Goal: Task Accomplishment & Management: Complete application form

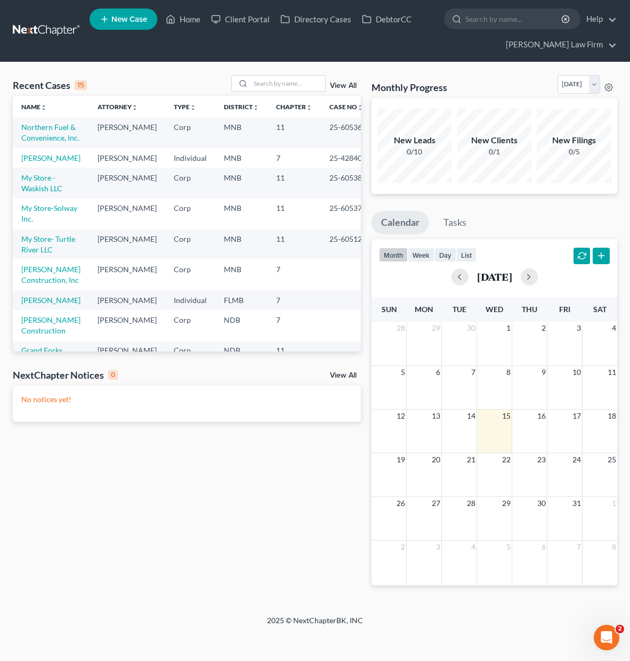
click at [189, 550] on div "Recent Cases 15 View All Name unfold_more expand_more expand_less Attorney unfo…" at bounding box center [186, 339] width 359 height 528
click at [48, 163] on link "[PERSON_NAME]" at bounding box center [50, 157] width 59 height 9
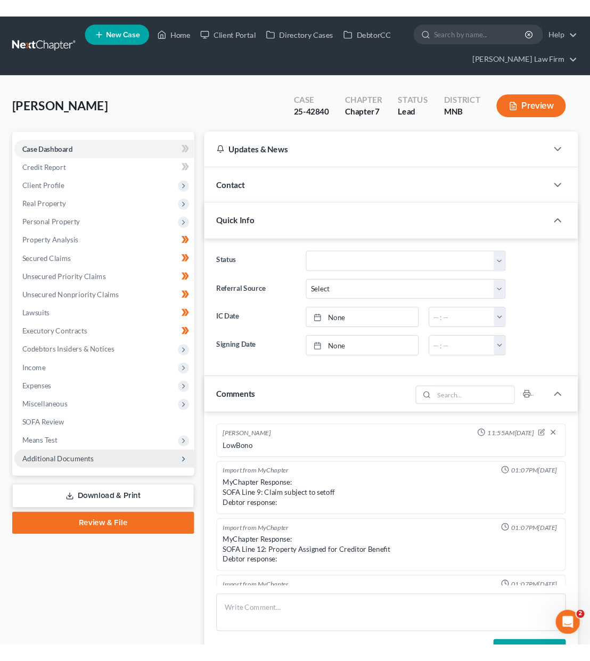
scroll to position [224, 0]
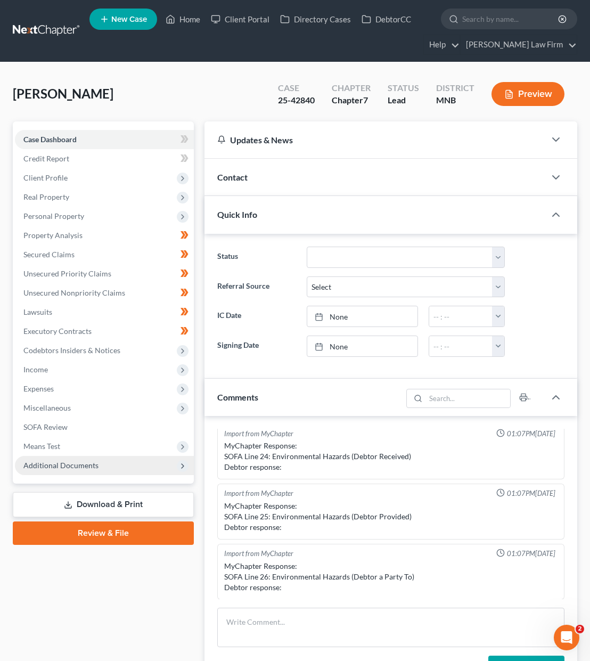
click at [82, 465] on span "Additional Documents" at bounding box center [60, 465] width 75 height 9
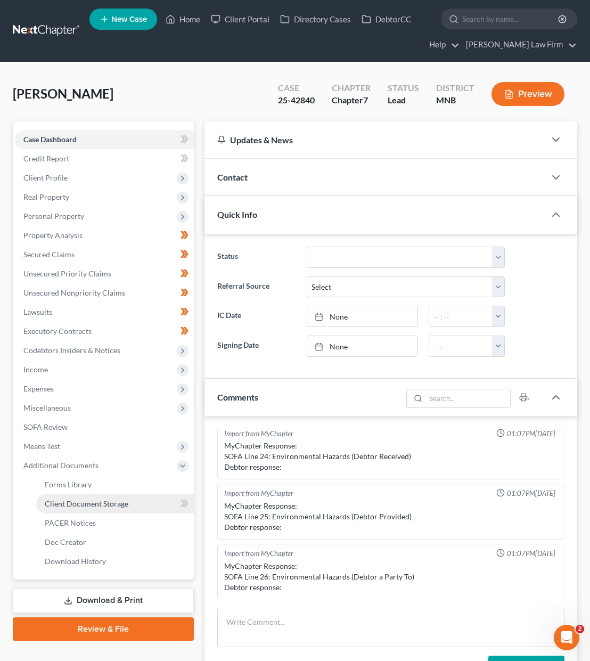
click at [85, 502] on span "Client Document Storage" at bounding box center [87, 503] width 84 height 9
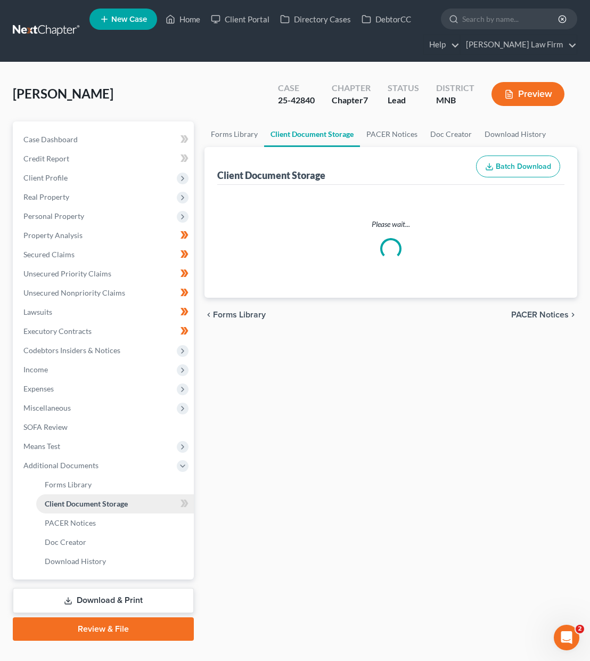
select select "1"
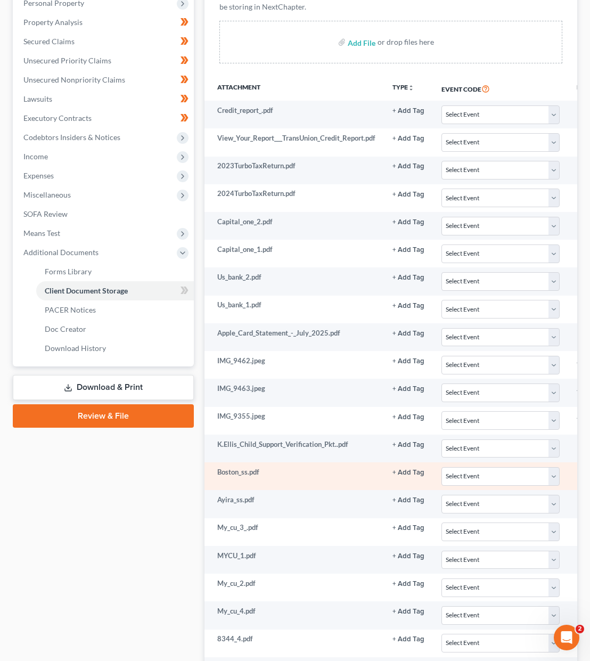
scroll to position [266, 0]
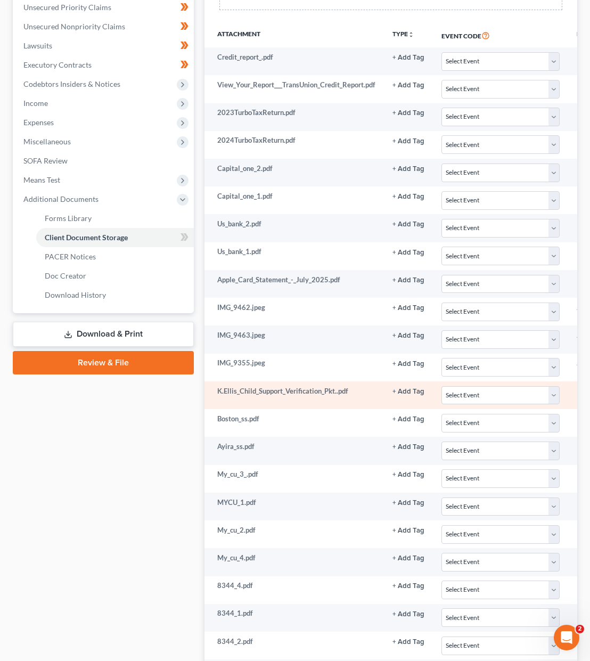
click at [270, 390] on td "K.Ellis_Child_Support_Verification_Pkt..pdf" at bounding box center [295, 396] width 180 height 28
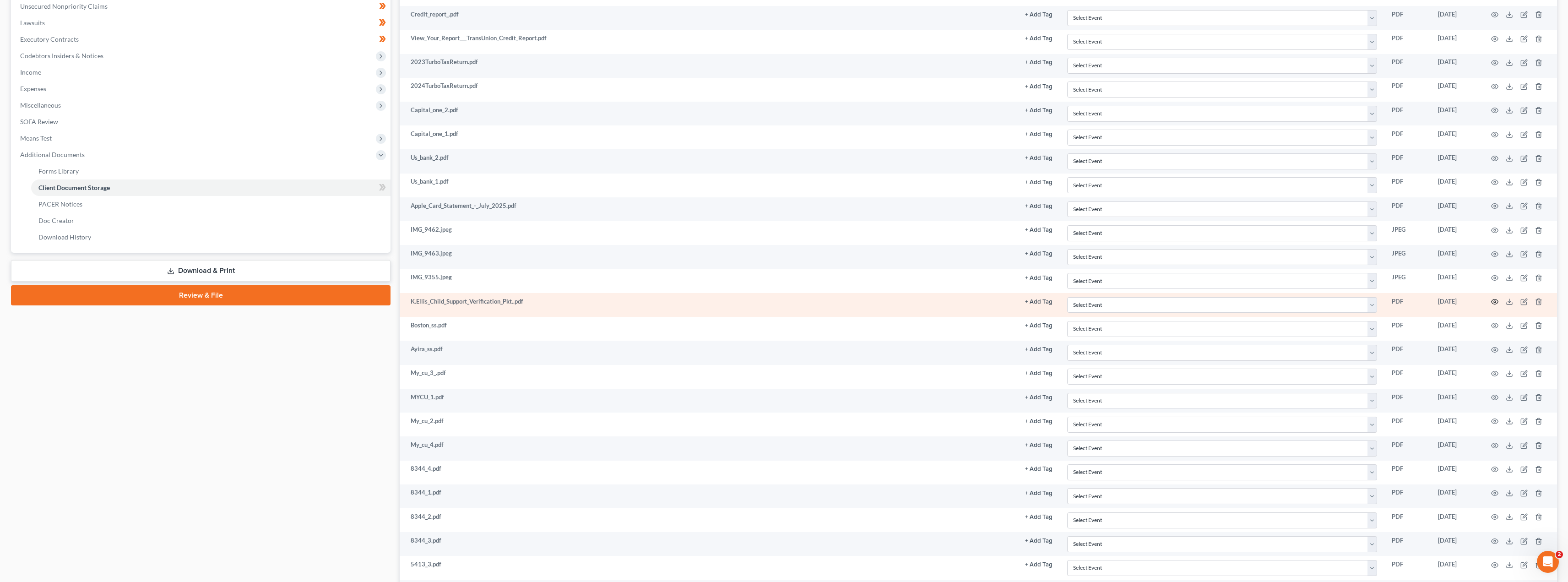
click at [540, 303] on circle "button" at bounding box center [1495, 302] width 2 height 2
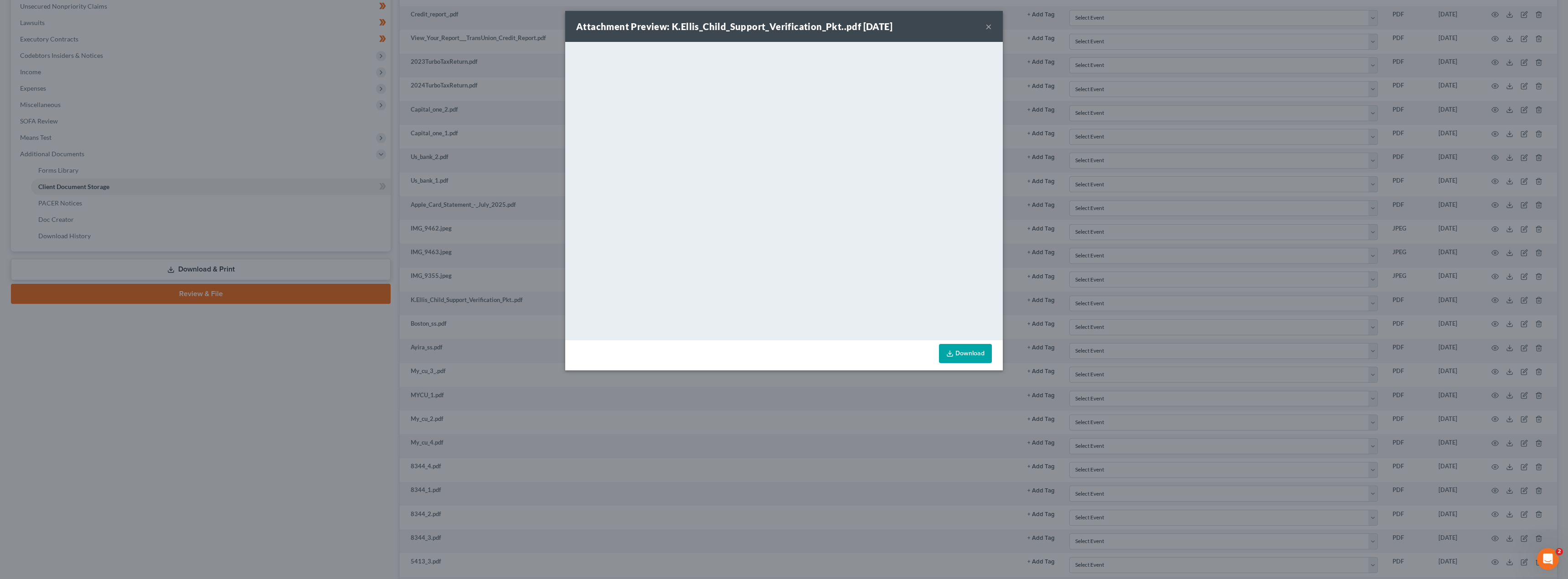
click at [538, 26] on button "×" at bounding box center [988, 27] width 6 height 11
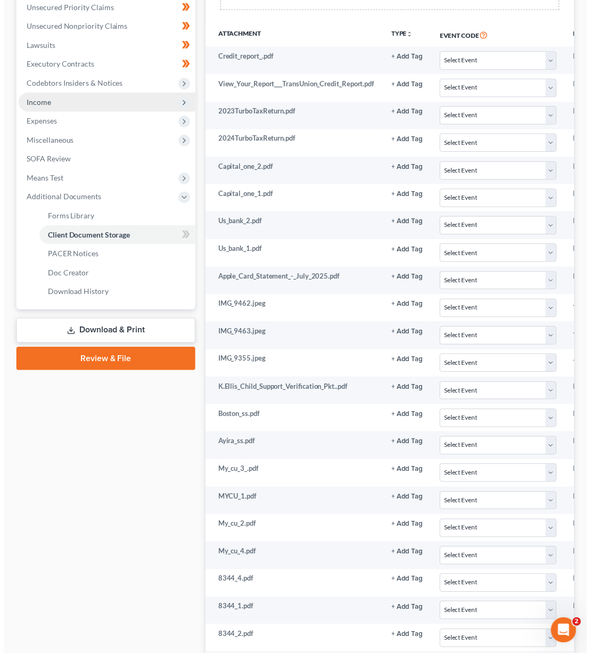
scroll to position [0, 0]
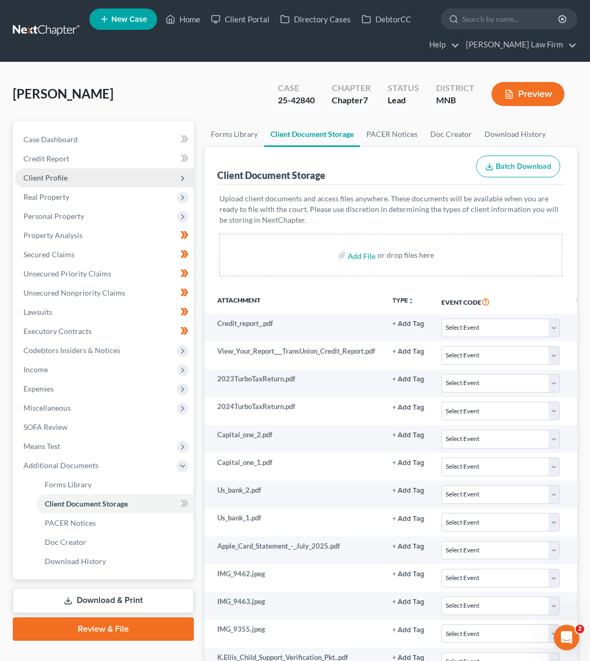
click at [52, 181] on span "Client Profile" at bounding box center [45, 177] width 44 height 9
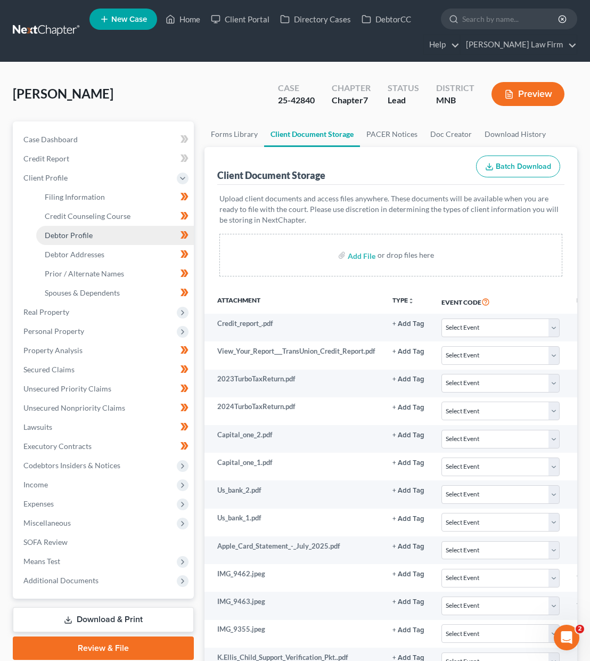
click at [65, 234] on span "Debtor Profile" at bounding box center [69, 235] width 48 height 9
select select "0"
select select "3"
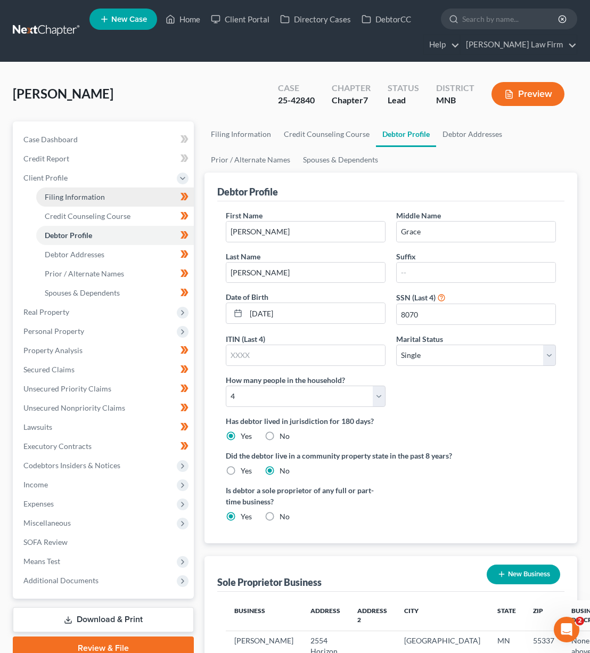
click at [141, 196] on link "Filing Information" at bounding box center [115, 197] width 158 height 19
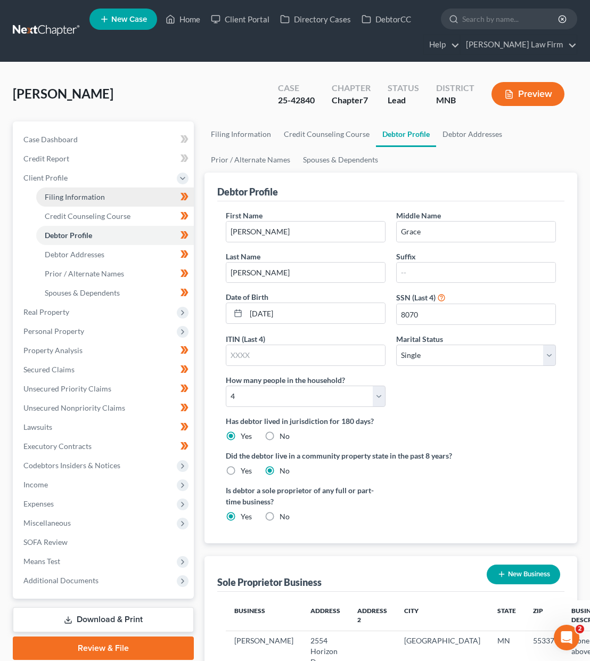
select select "1"
select select "0"
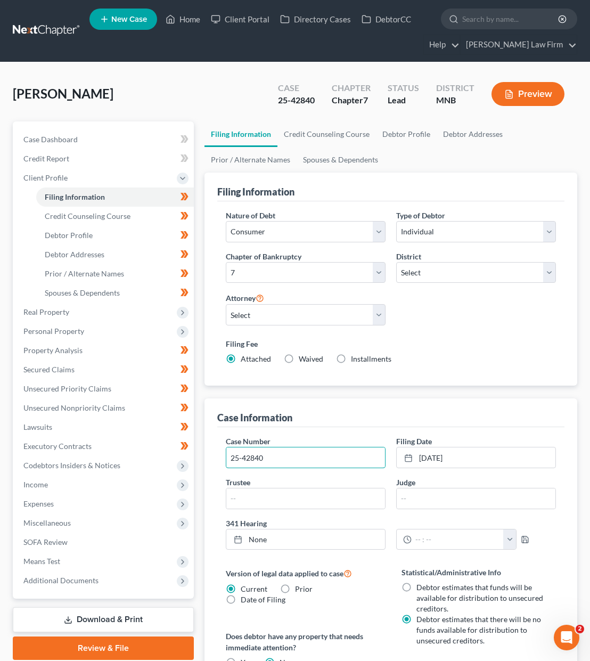
drag, startPoint x: 284, startPoint y: 462, endPoint x: 199, endPoint y: 461, distance: 84.7
click at [199, 461] on div "Petition Navigation Case Dashboard Payments Invoices Payments Payments Credit R…" at bounding box center [295, 529] width 576 height 814
click at [127, 261] on link "Debtor Addresses" at bounding box center [115, 254] width 158 height 19
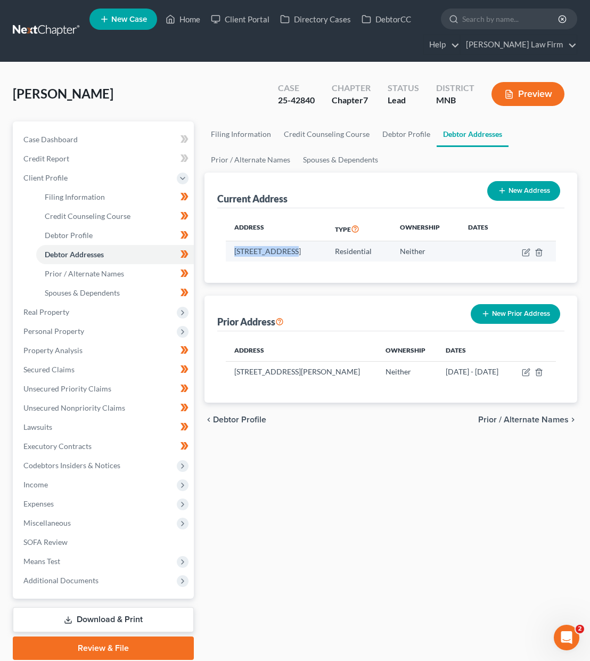
drag, startPoint x: 288, startPoint y: 250, endPoint x: 227, endPoint y: 248, distance: 61.3
click at [227, 248] on td "[STREET_ADDRESS]" at bounding box center [276, 251] width 101 height 20
copy td "[STREET_ADDRESS]"
click at [100, 239] on link "Debtor Profile" at bounding box center [115, 235] width 158 height 19
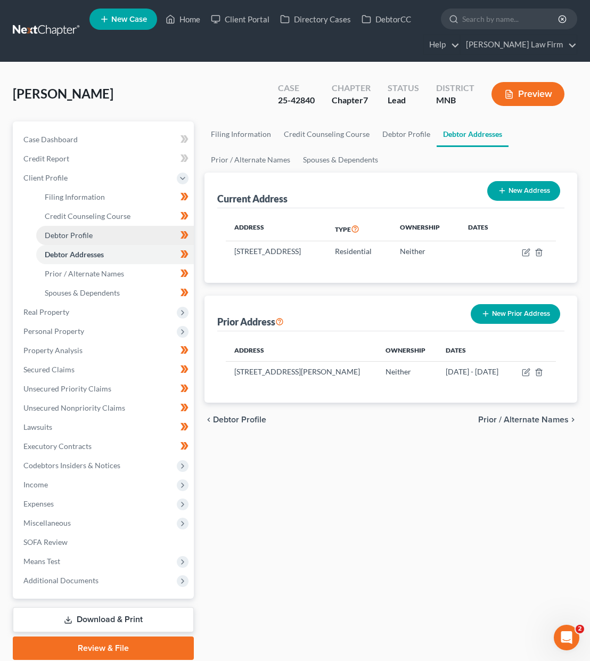
select select "0"
select select "3"
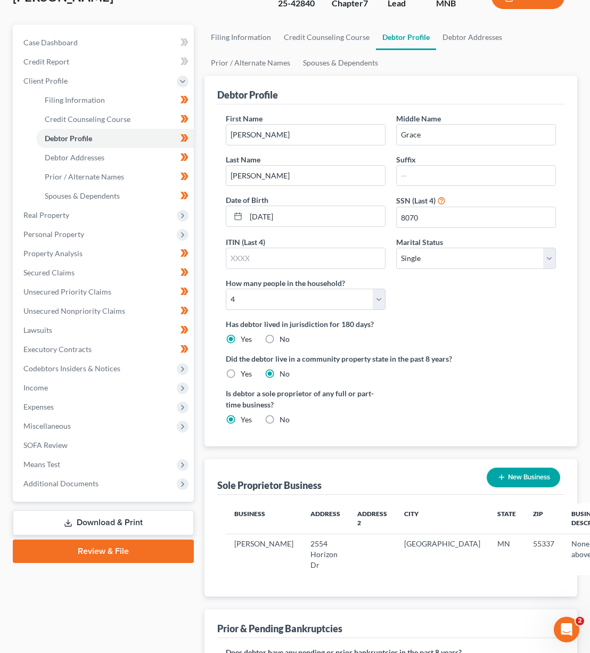
scroll to position [204, 0]
